Goal: Check status: Check status

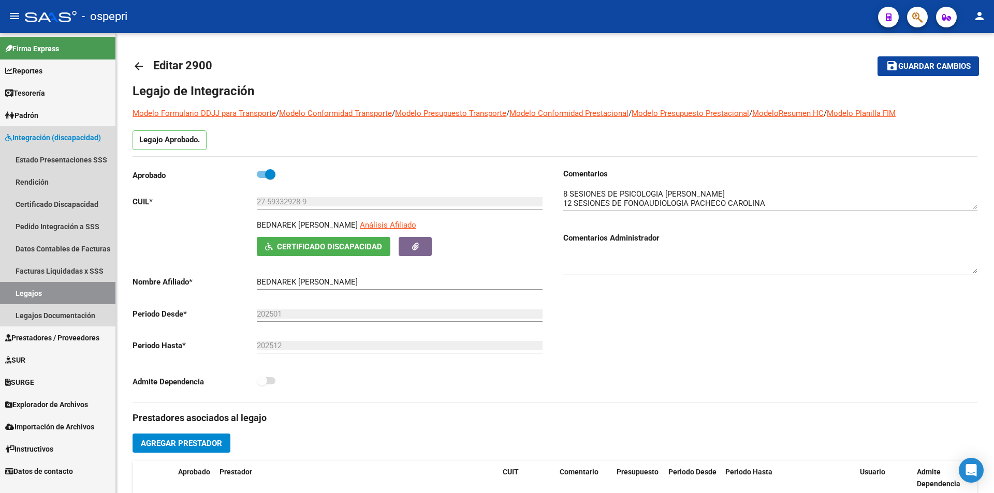
click at [69, 300] on link "Legajos" at bounding box center [57, 293] width 115 height 22
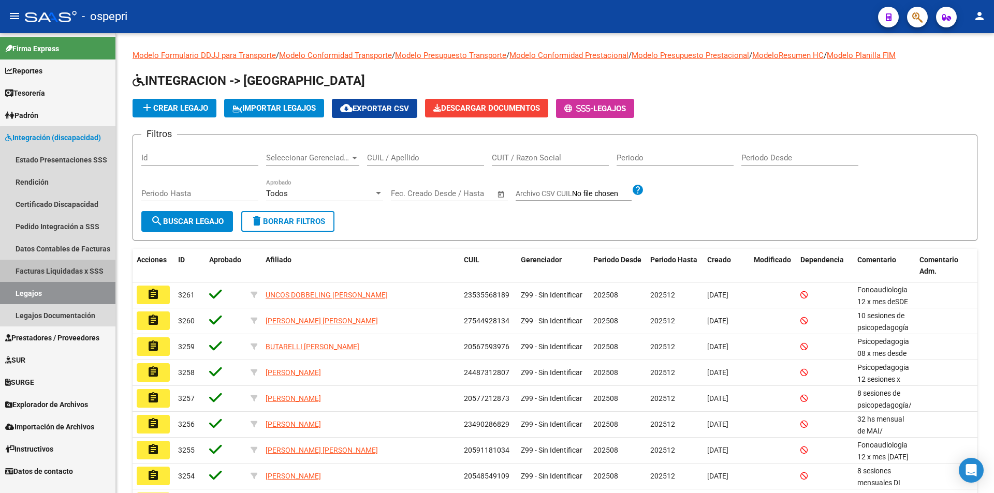
click at [60, 269] on link "Facturas Liquidadas x SSS" at bounding box center [57, 271] width 115 height 22
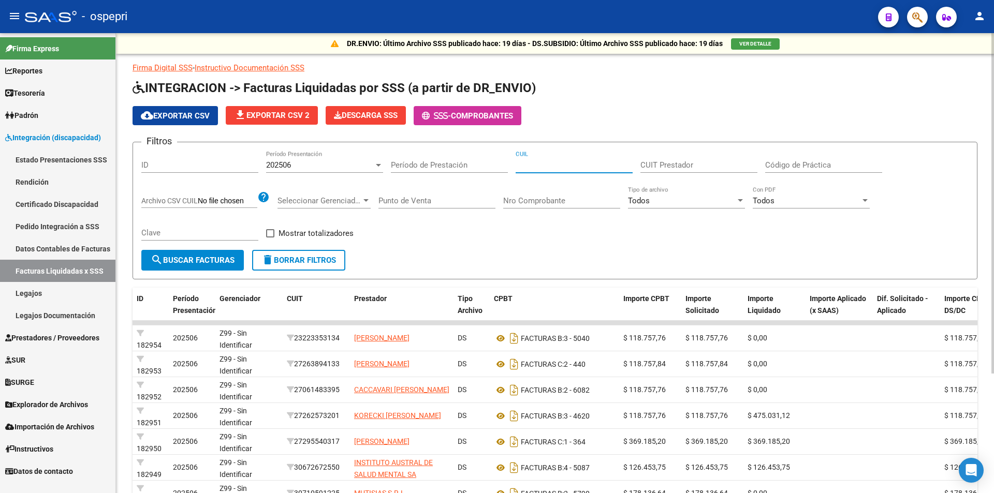
click at [599, 167] on input "CUIL" at bounding box center [574, 164] width 117 height 9
paste input "20-93737542-6"
type input "20-93737542-6"
click at [352, 164] on div "202506" at bounding box center [320, 164] width 108 height 9
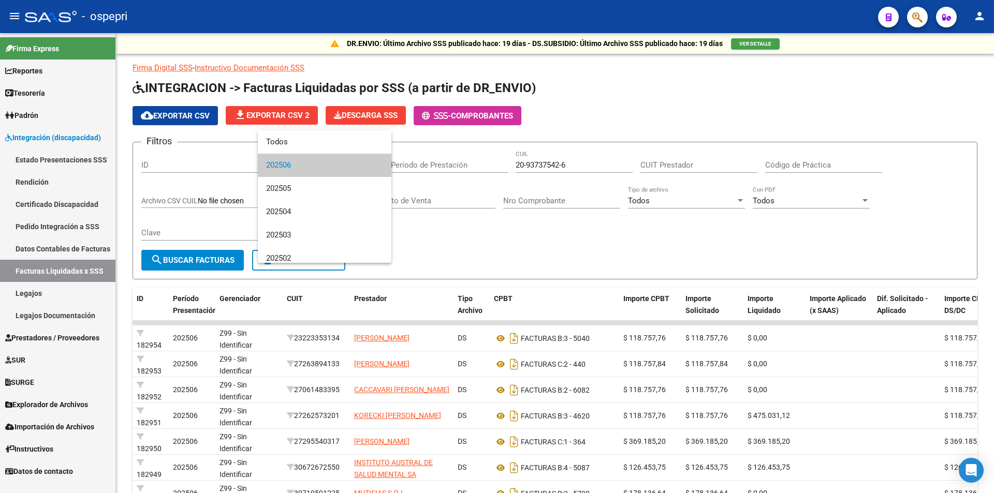
click at [471, 230] on div at bounding box center [497, 246] width 994 height 493
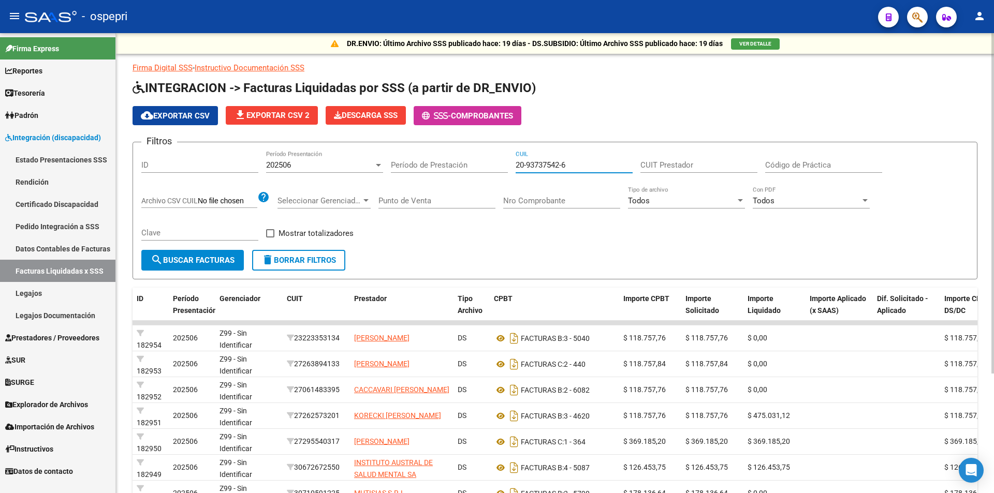
drag, startPoint x: 577, startPoint y: 166, endPoint x: 450, endPoint y: 158, distance: 127.1
click at [461, 163] on div "Filtros ID 202506 Período Presentación Período de Prestación 20-93737542-6 CUIL…" at bounding box center [554, 200] width 827 height 99
click at [86, 225] on link "Pedido Integración a SSS" at bounding box center [57, 226] width 115 height 22
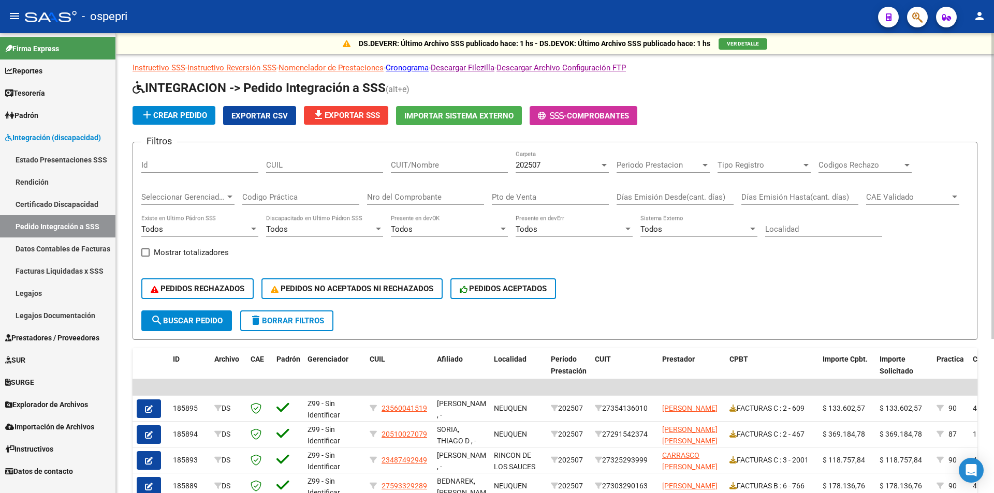
click at [463, 171] on div "CUIT/Nombre" at bounding box center [449, 162] width 117 height 22
click at [340, 160] on input "CUIL" at bounding box center [324, 164] width 117 height 9
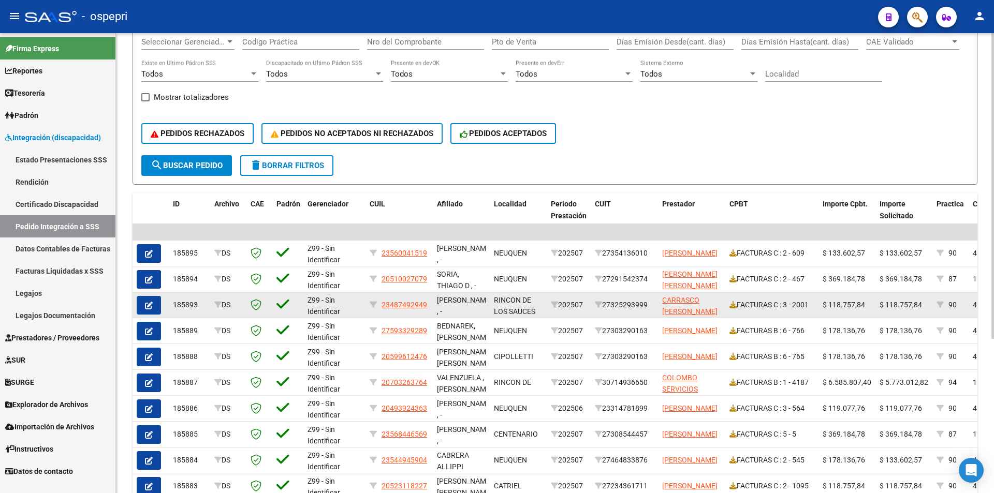
scroll to position [52, 0]
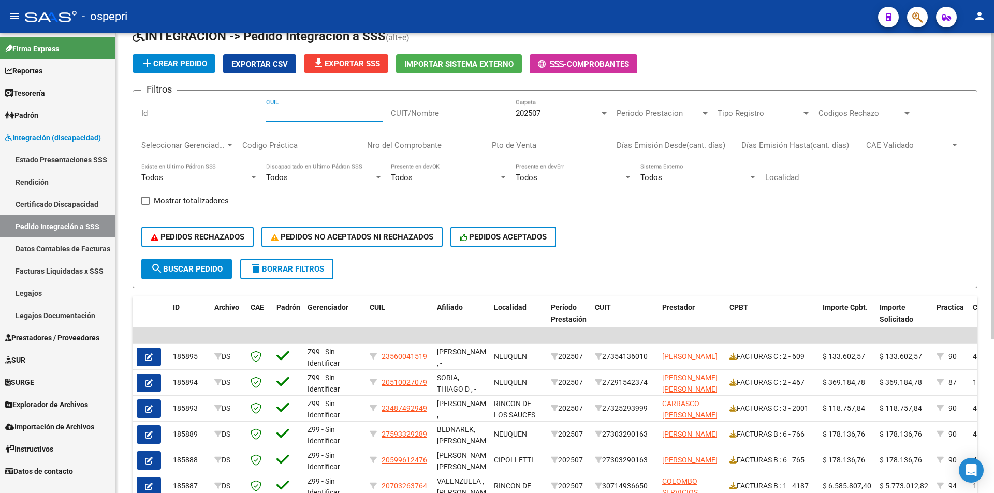
click at [201, 274] on button "search Buscar Pedido" at bounding box center [186, 269] width 91 height 21
click at [329, 112] on input "CUIL" at bounding box center [324, 113] width 117 height 9
click at [278, 113] on input "CUIL" at bounding box center [324, 113] width 117 height 9
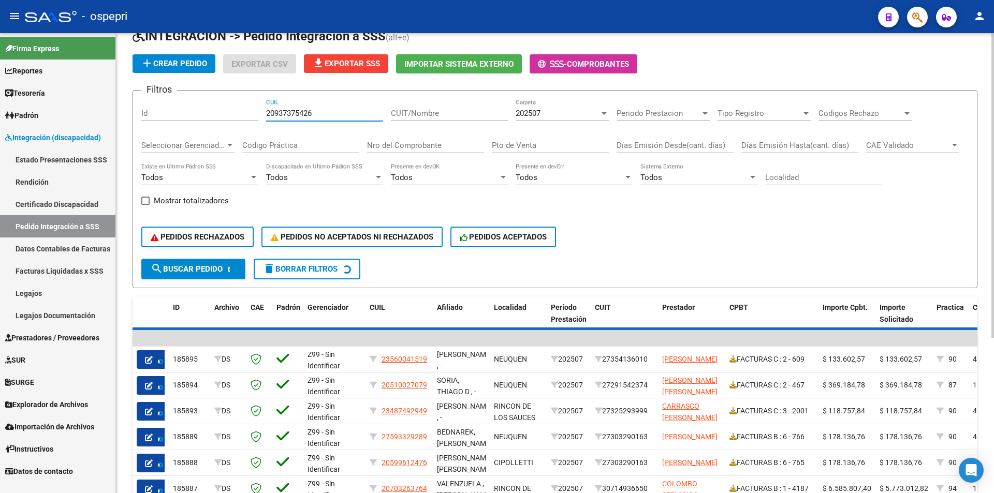
scroll to position [25, 0]
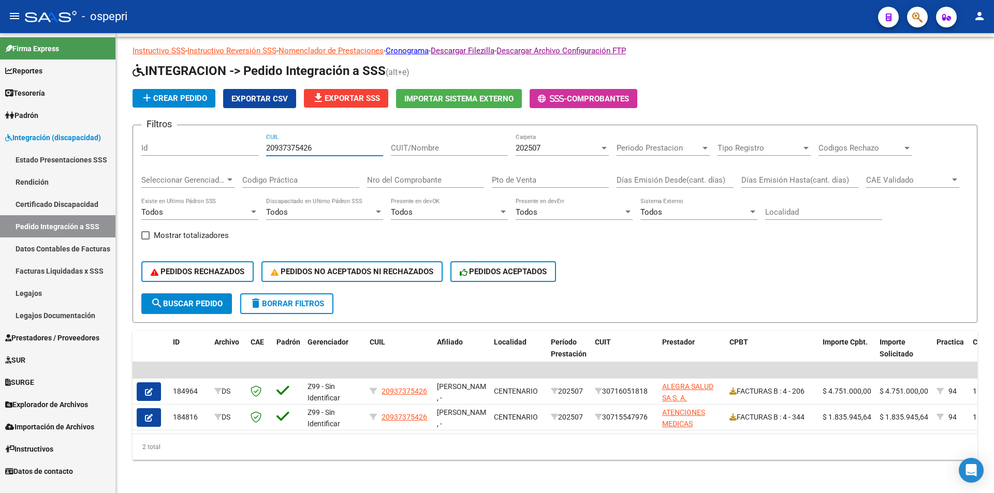
type input "20937375426"
